Goal: Communication & Community: Connect with others

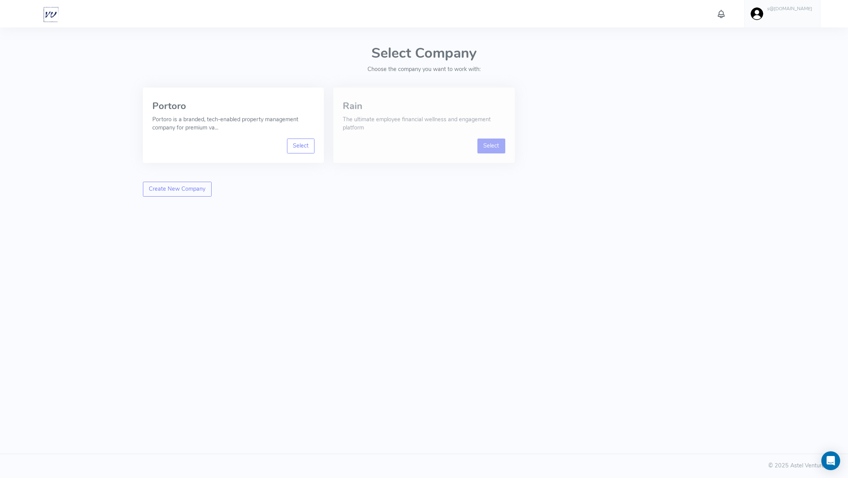
click at [490, 146] on link "Select" at bounding box center [492, 146] width 28 height 15
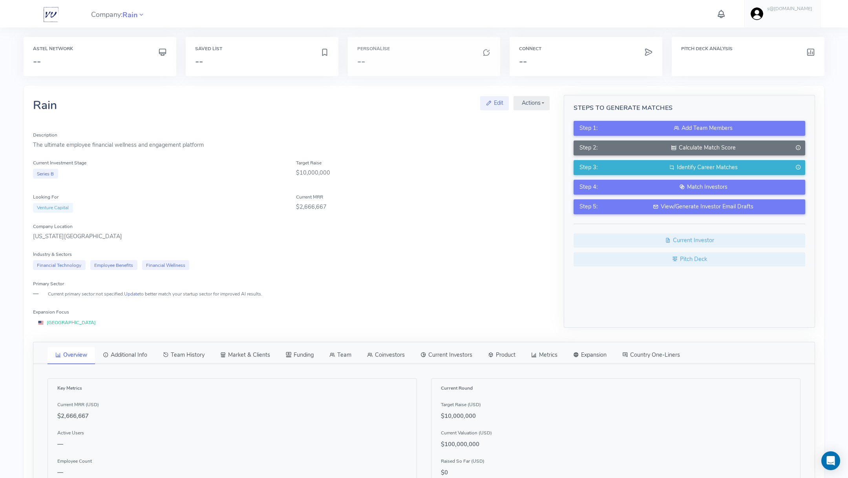
click at [418, 58] on h3 "--" at bounding box center [424, 61] width 134 height 10
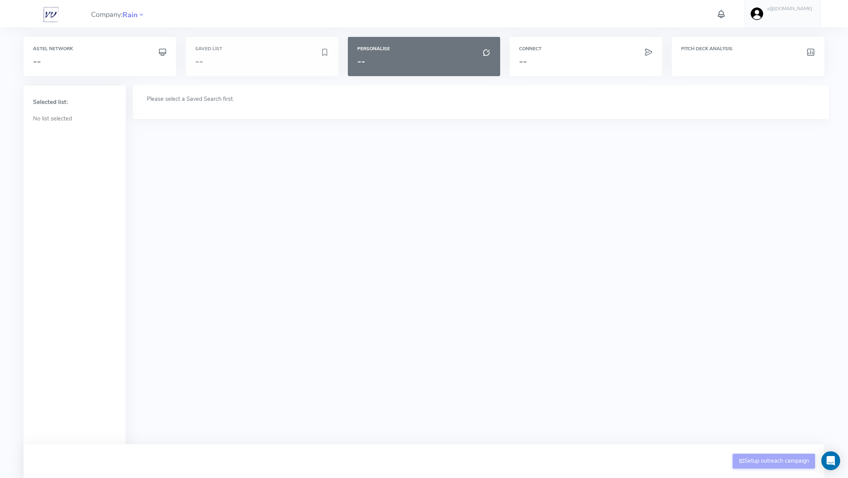
click at [241, 53] on div "Saved List --" at bounding box center [262, 56] width 153 height 39
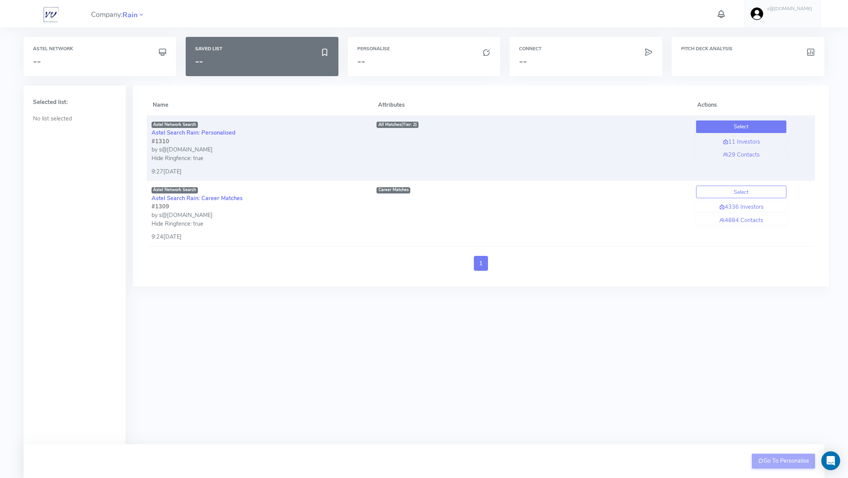
click at [745, 124] on button "Select" at bounding box center [741, 127] width 90 height 13
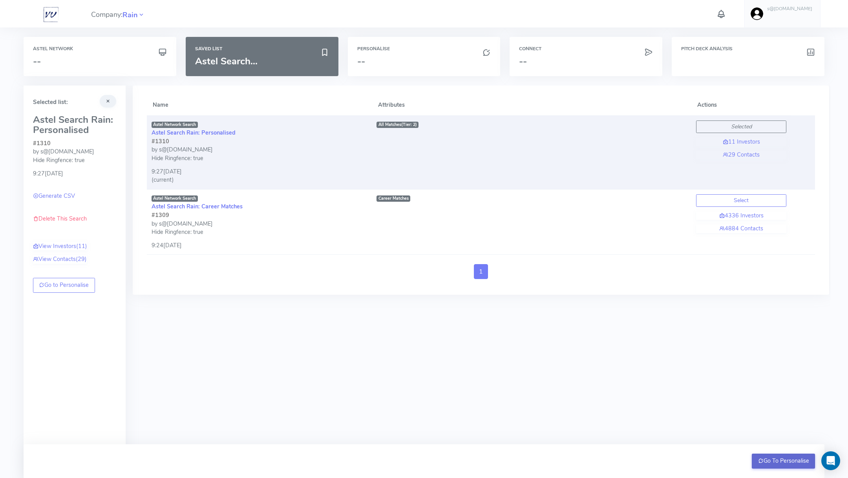
click at [783, 456] on button "Go To Personalise" at bounding box center [783, 461] width 63 height 15
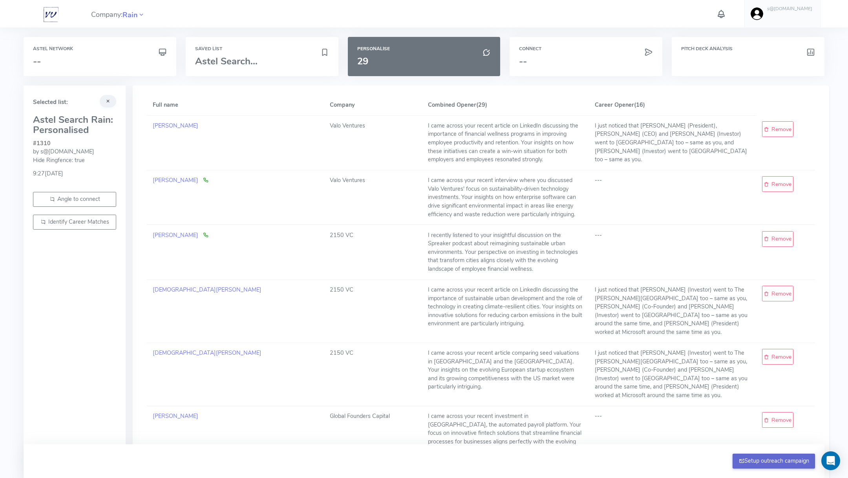
click at [754, 461] on button "Setup outreach campaign" at bounding box center [774, 461] width 82 height 15
click at [549, 61] on h3 "--" at bounding box center [586, 61] width 134 height 10
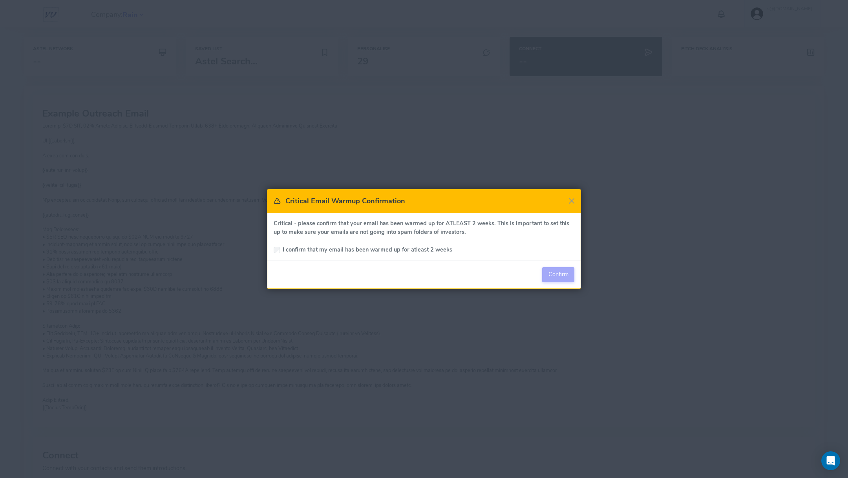
click at [277, 253] on div "I confirm that my email has been warmed up for atleast 2 weeks" at bounding box center [424, 250] width 301 height 9
click at [572, 200] on button "Close" at bounding box center [572, 201] width 12 height 12
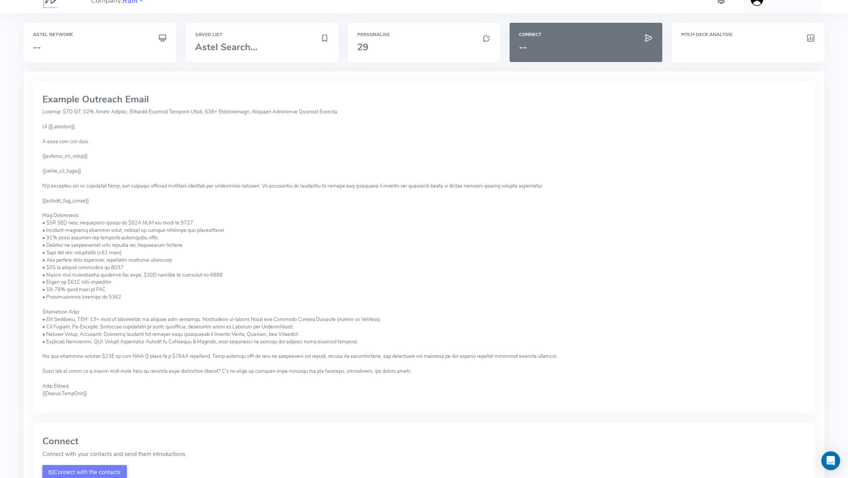
scroll to position [92, 0]
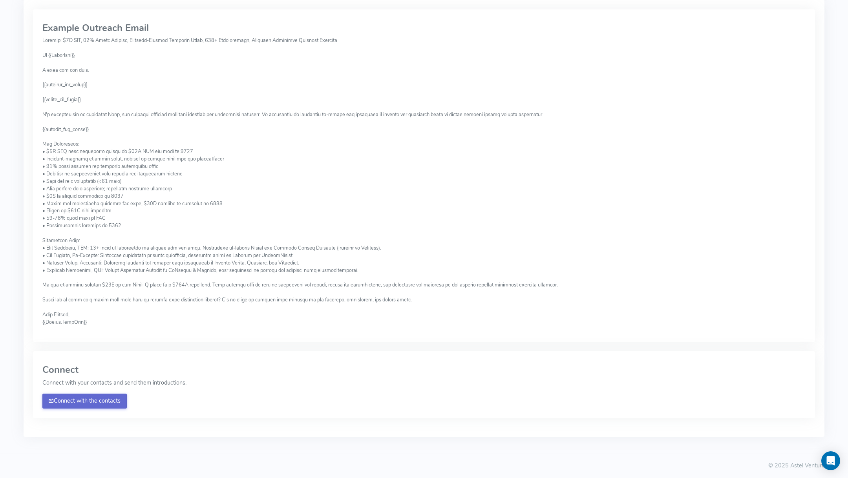
click at [92, 401] on link "Connect with the contacts" at bounding box center [84, 401] width 84 height 15
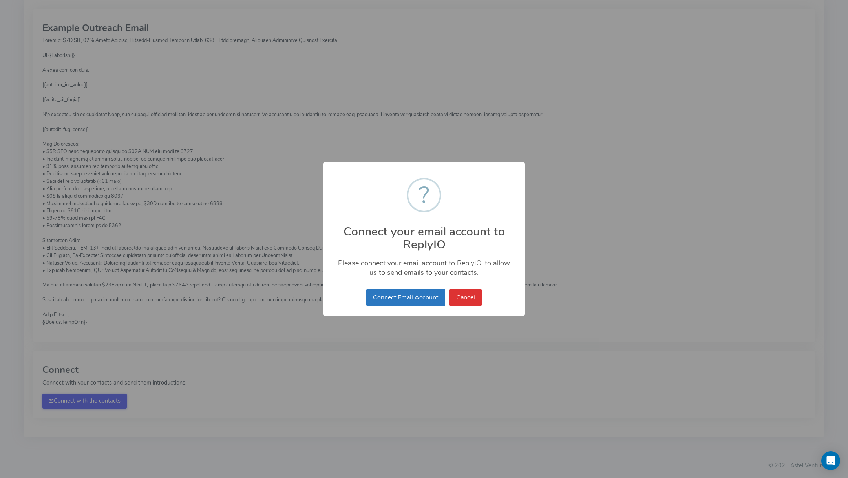
click at [397, 299] on button "Connect Email Account" at bounding box center [405, 297] width 79 height 17
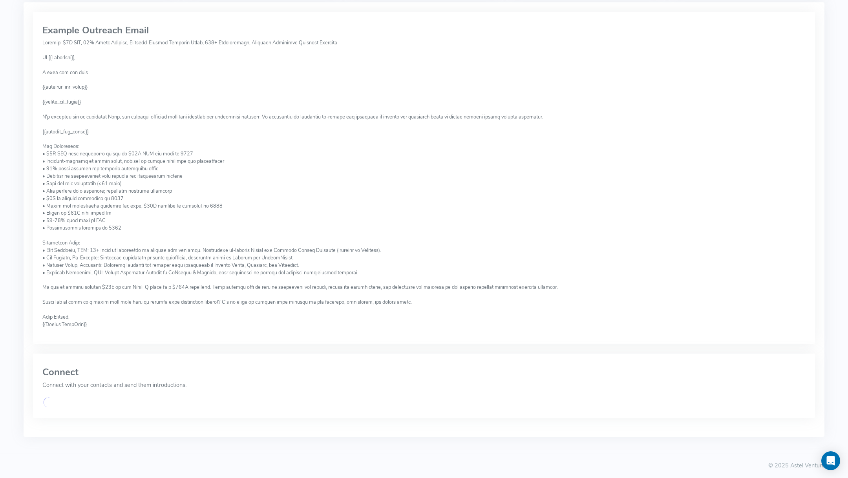
scroll to position [0, 0]
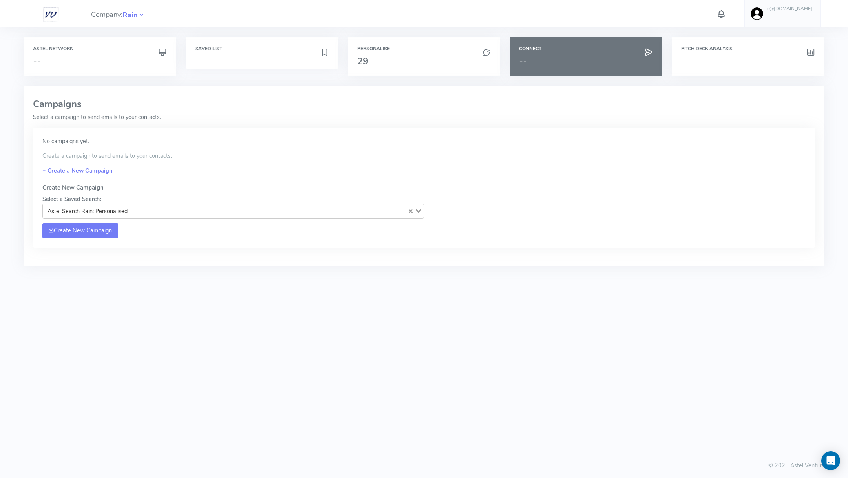
click at [74, 232] on link "Create New Campaign" at bounding box center [80, 230] width 76 height 15
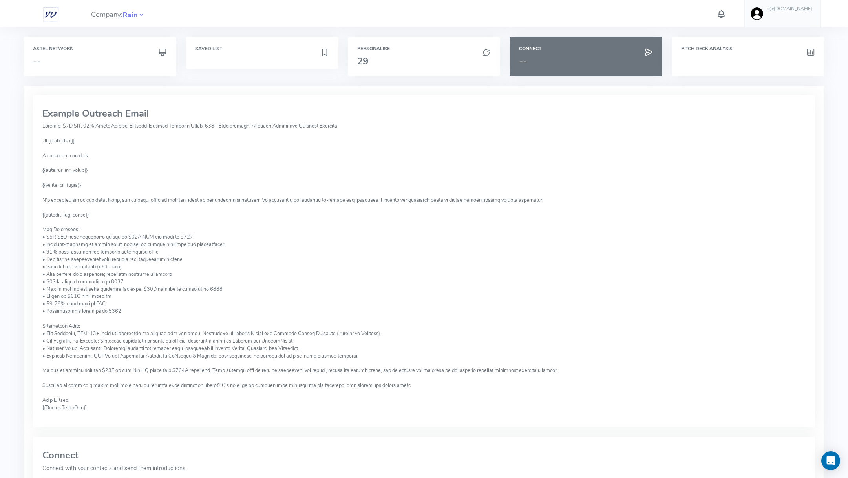
scroll to position [92, 0]
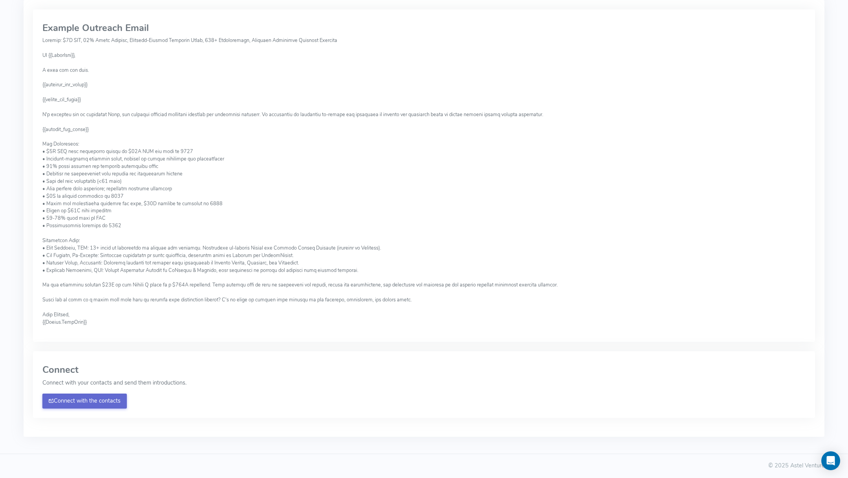
click at [95, 398] on link "Connect with the contacts" at bounding box center [84, 401] width 84 height 15
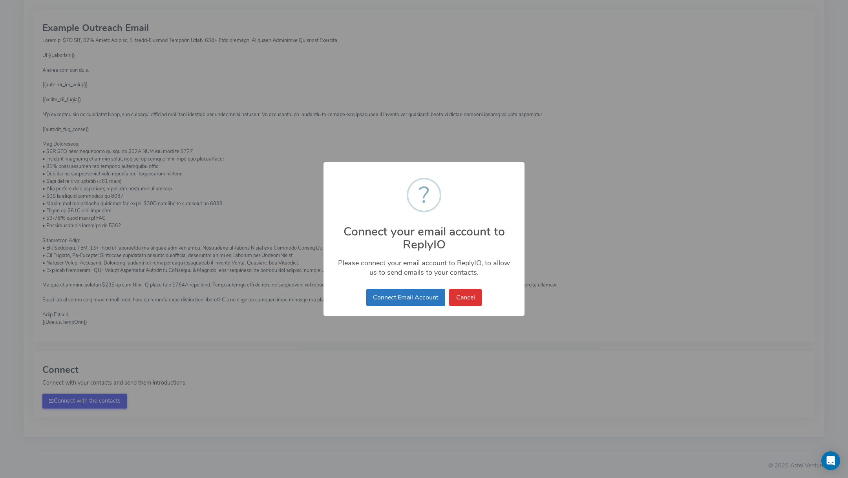
click at [403, 302] on button "Connect Email Account" at bounding box center [405, 297] width 79 height 17
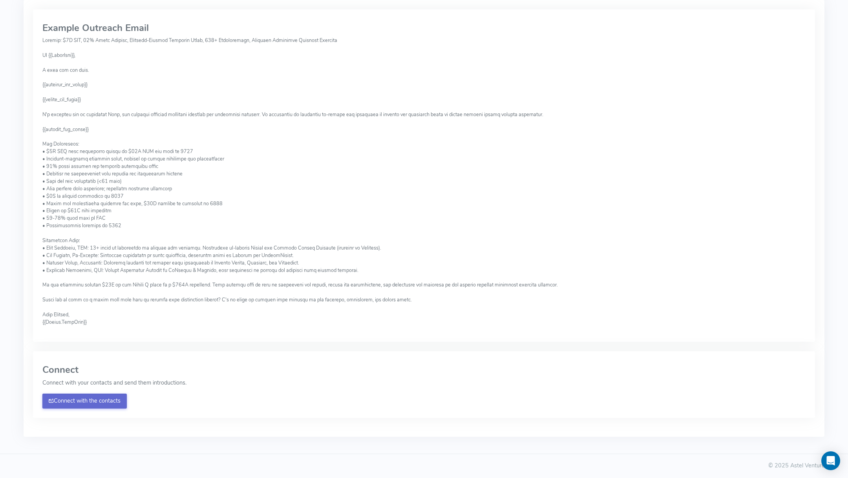
click at [93, 404] on link "Connect with the contacts" at bounding box center [84, 401] width 84 height 15
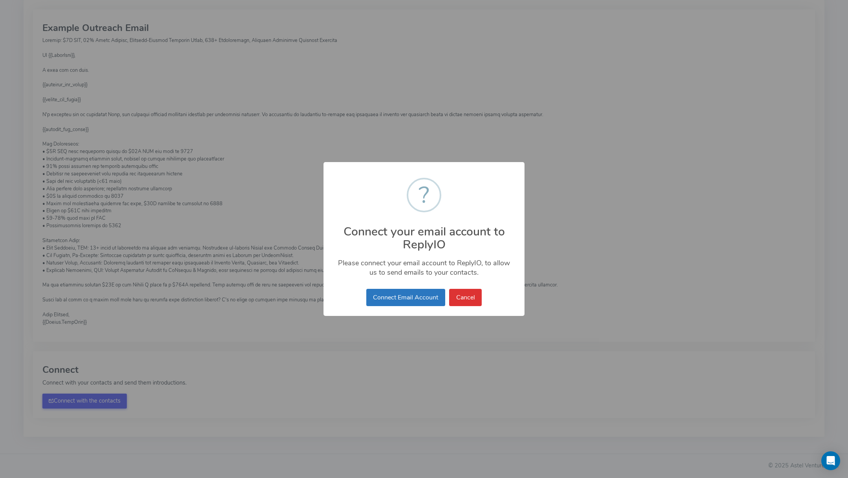
click at [406, 298] on button "Connect Email Account" at bounding box center [405, 297] width 79 height 17
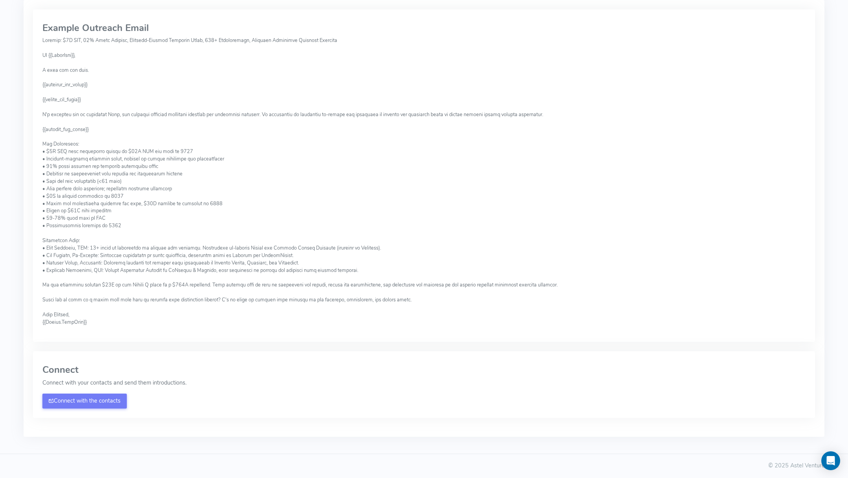
scroll to position [0, 0]
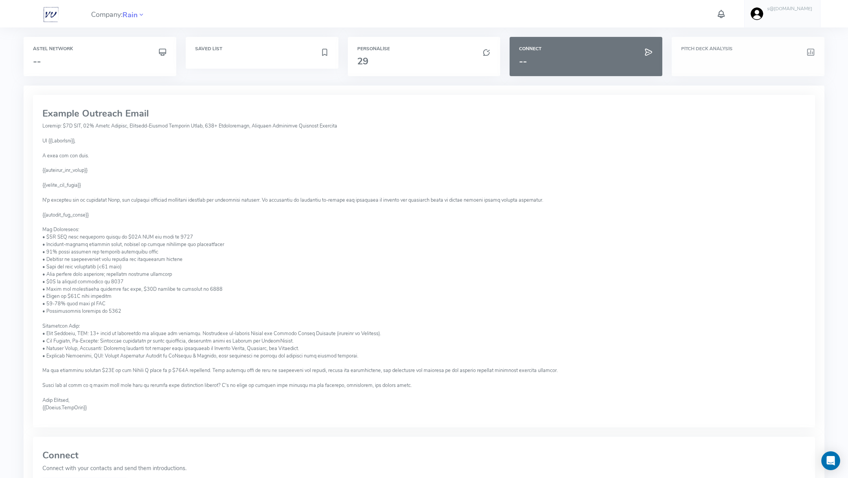
click at [711, 46] on h6 "Pitch Deck Analysis" at bounding box center [748, 48] width 134 height 5
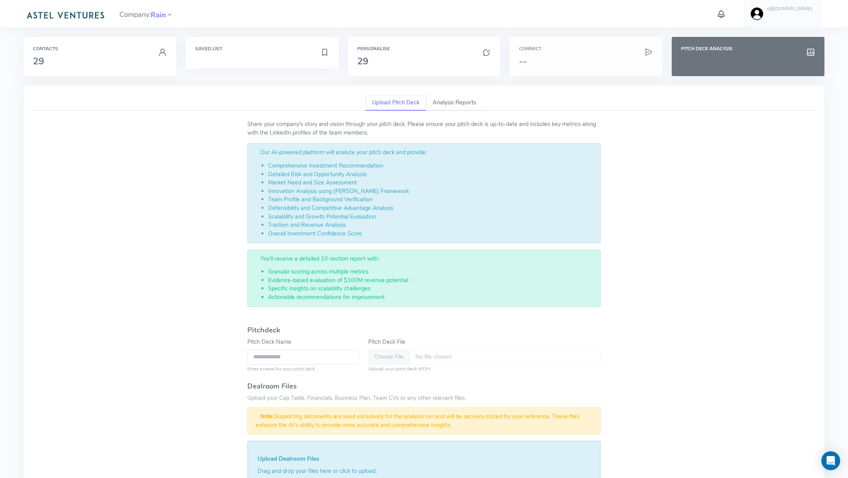
click at [589, 55] on div "Connect --" at bounding box center [586, 56] width 153 height 39
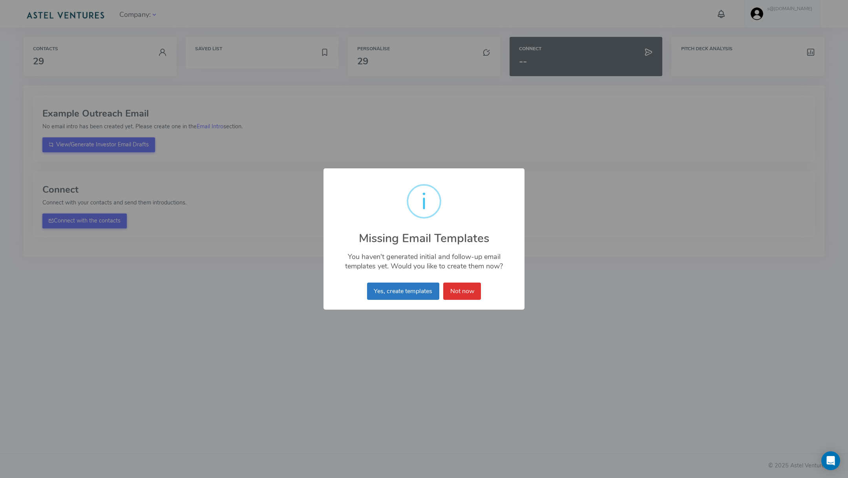
drag, startPoint x: 449, startPoint y: 289, endPoint x: 392, endPoint y: 293, distance: 57.1
click at [392, 293] on div "Yes, create templates No Not now" at bounding box center [424, 291] width 118 height 21
click at [403, 292] on button "Yes, create templates" at bounding box center [403, 291] width 72 height 17
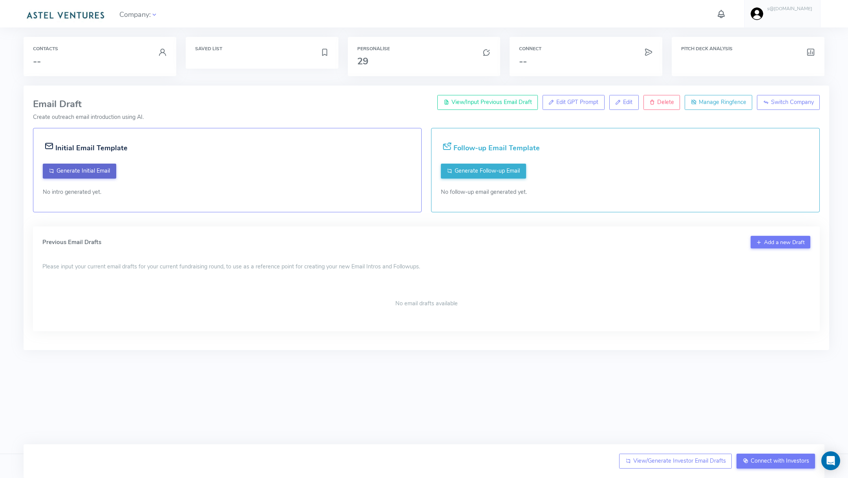
click at [92, 168] on span "Generate Initial Email" at bounding box center [83, 171] width 53 height 8
click at [500, 174] on span "Generate Follow-up Email" at bounding box center [487, 171] width 65 height 8
click at [93, 168] on span "Generate Initial Email" at bounding box center [83, 171] width 53 height 8
